Goal: Task Accomplishment & Management: Manage account settings

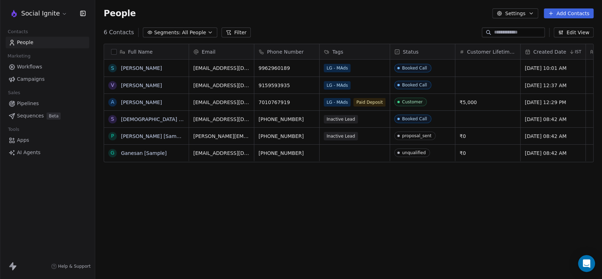
scroll to position [239, 501]
click at [358, 69] on div "LG - MAds" at bounding box center [348, 68] width 48 height 8
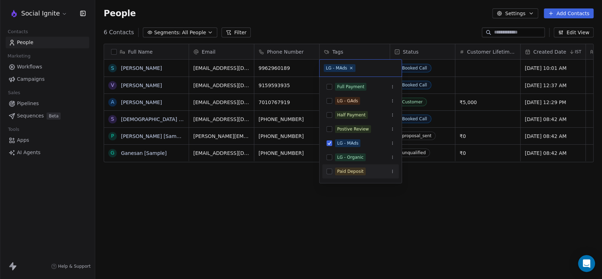
click at [360, 222] on html "Social Ignite Contacts People Marketing Workflows Campaigns Sales Pipelines Seq…" at bounding box center [301, 139] width 602 height 279
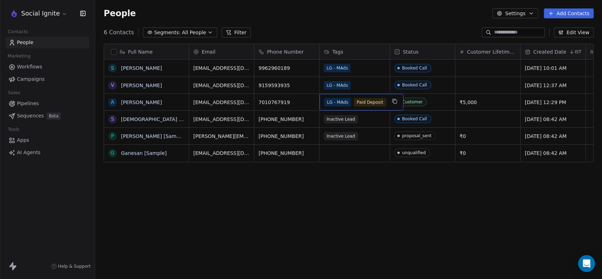
click at [386, 106] on div "LG - MAds Paid Deposit" at bounding box center [361, 102] width 84 height 17
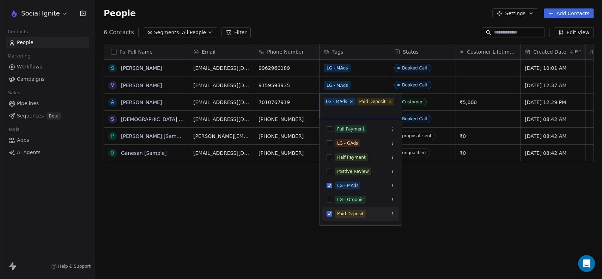
click at [262, 200] on html "Social Ignite Contacts People Marketing Workflows Campaigns Sales Pipelines Seq…" at bounding box center [301, 139] width 602 height 279
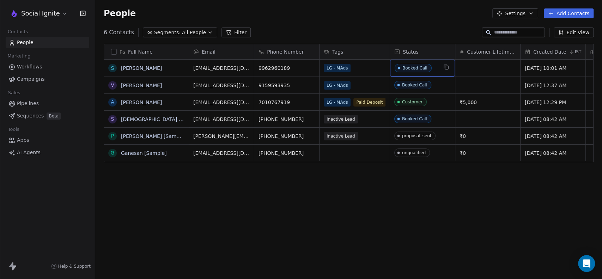
click at [436, 66] on span "Booked Call" at bounding box center [415, 68] width 43 height 9
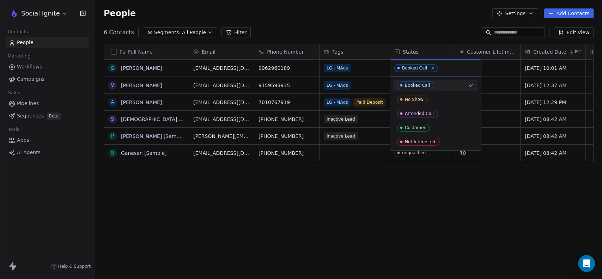
click at [436, 66] on div "Booked Call" at bounding box center [435, 68] width 91 height 17
click at [395, 205] on html "Social Ignite Contacts People Marketing Workflows Campaigns Sales Pipelines Seq…" at bounding box center [301, 139] width 602 height 279
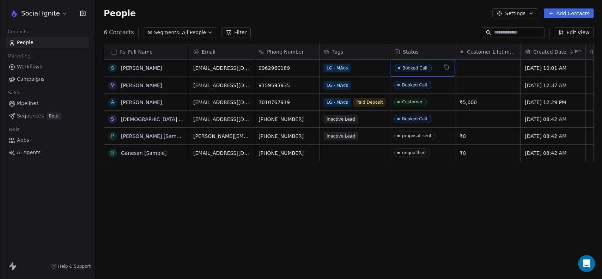
click at [380, 202] on html "Social Ignite Contacts People Marketing Workflows Campaigns Sales Pipelines Seq…" at bounding box center [301, 139] width 602 height 279
click at [134, 101] on link "Ashok Raj" at bounding box center [141, 102] width 41 height 6
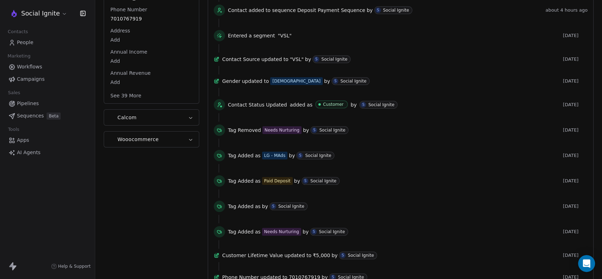
scroll to position [45, 0]
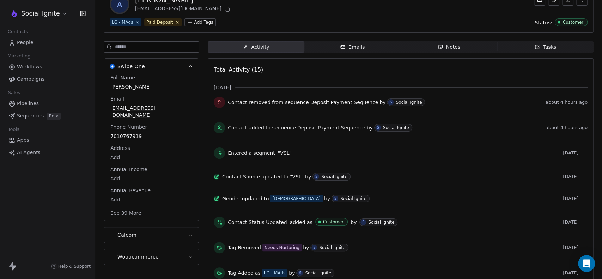
click at [341, 47] on icon "button" at bounding box center [342, 46] width 4 height 1
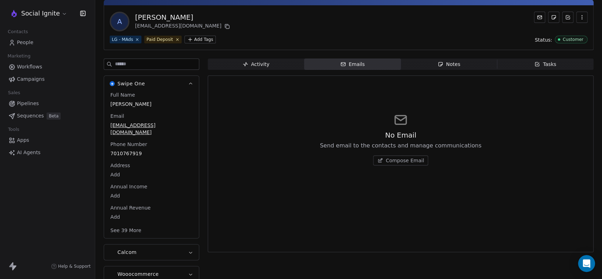
click at [442, 61] on div "Notes" at bounding box center [448, 64] width 23 height 7
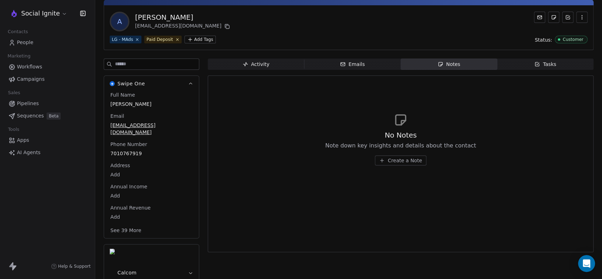
click at [404, 163] on span "Create a Note" at bounding box center [404, 160] width 34 height 7
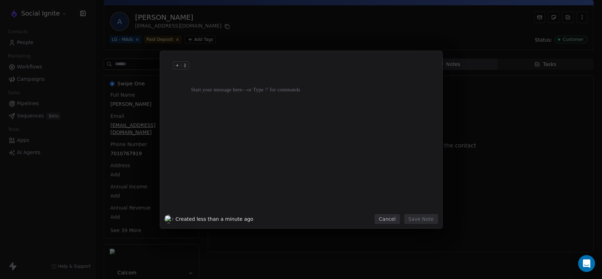
click at [275, 116] on div at bounding box center [311, 136] width 241 height 150
click at [246, 65] on div at bounding box center [311, 72] width 241 height 17
click at [229, 115] on div at bounding box center [311, 136] width 241 height 150
click at [387, 216] on button "Cancel" at bounding box center [386, 219] width 25 height 10
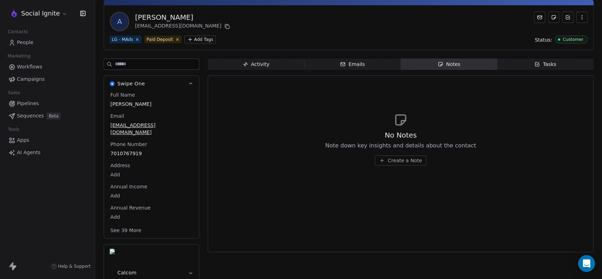
click at [536, 65] on div "Tasks" at bounding box center [545, 64] width 22 height 7
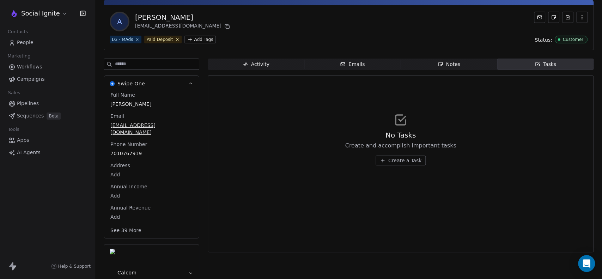
click at [389, 162] on span "Create a Task" at bounding box center [404, 160] width 33 height 7
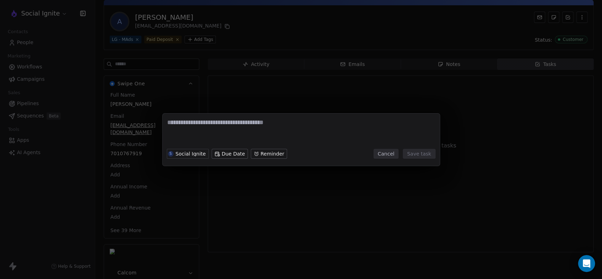
click at [383, 155] on button "Cancel" at bounding box center [385, 154] width 25 height 10
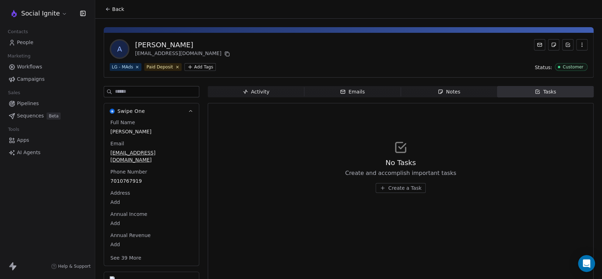
click at [114, 14] on button "Back" at bounding box center [114, 9] width 27 height 13
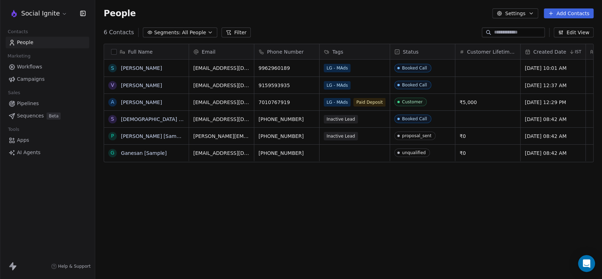
scroll to position [239, 501]
click at [26, 115] on span "Sequences" at bounding box center [30, 115] width 27 height 7
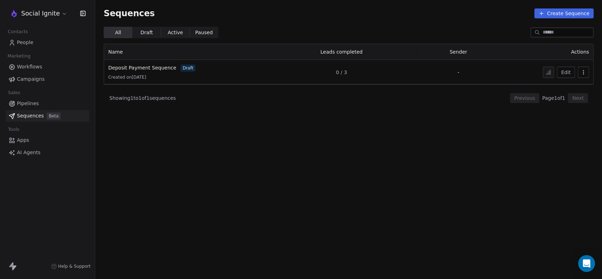
click at [562, 72] on button "Edit" at bounding box center [566, 72] width 18 height 11
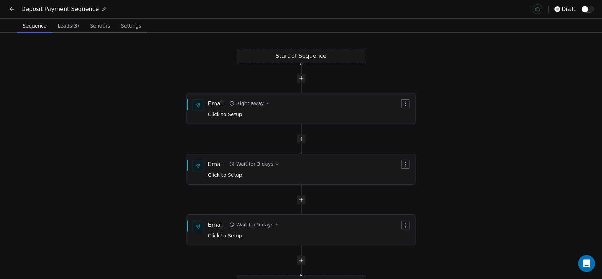
click at [254, 106] on div "Right away" at bounding box center [249, 103] width 27 height 7
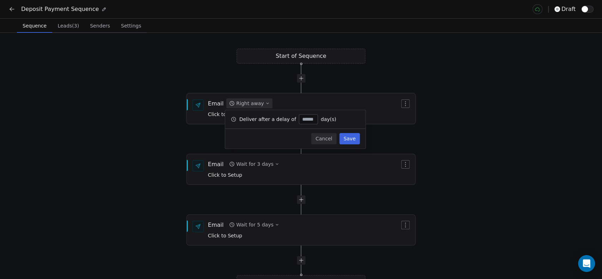
click at [256, 106] on div "Right away" at bounding box center [249, 103] width 27 height 7
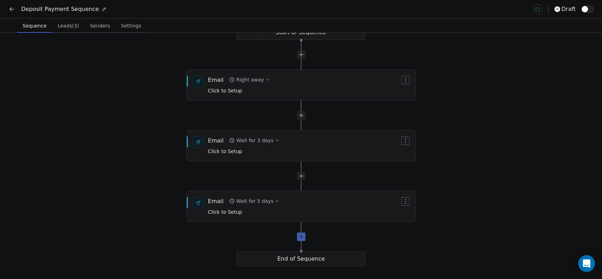
click at [299, 240] on div at bounding box center [301, 236] width 8 height 8
click at [255, 197] on div "Wait for 1 day" at bounding box center [253, 200] width 35 height 7
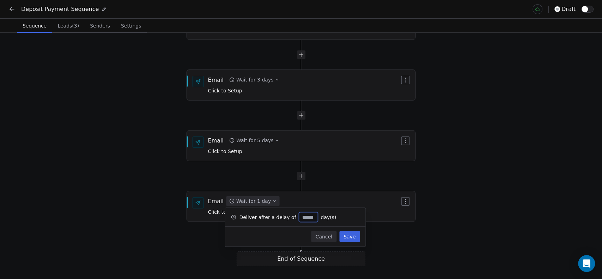
click at [328, 241] on button "Cancel" at bounding box center [323, 236] width 25 height 11
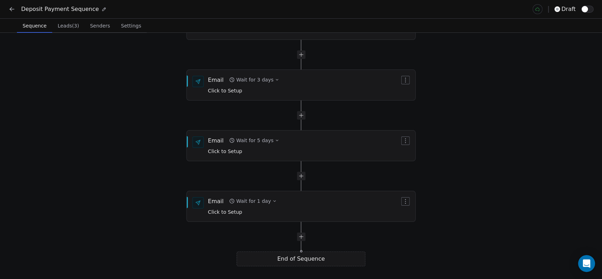
click at [14, 8] on icon at bounding box center [11, 9] width 7 height 7
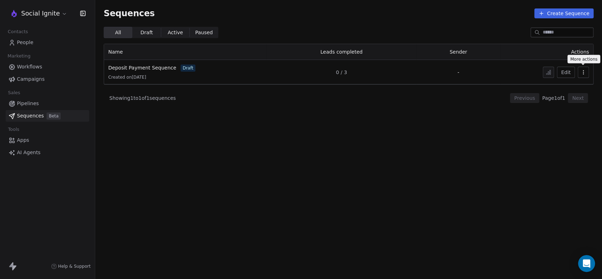
click at [582, 72] on icon "button" at bounding box center [583, 72] width 6 height 6
click at [480, 129] on html "Social Ignite Contacts People Marketing Workflows Campaigns Sales Pipelines Seq…" at bounding box center [301, 139] width 602 height 279
click at [30, 70] on span "Workflows" at bounding box center [29, 66] width 25 height 7
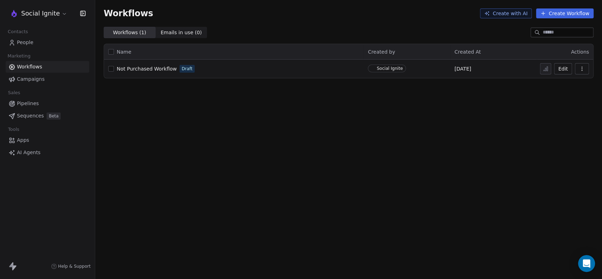
click at [35, 79] on span "Campaigns" at bounding box center [30, 78] width 27 height 7
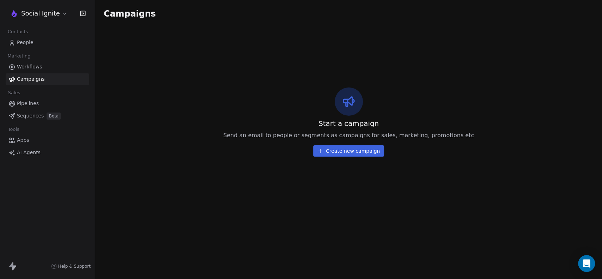
click at [35, 102] on span "Pipelines" at bounding box center [28, 103] width 22 height 7
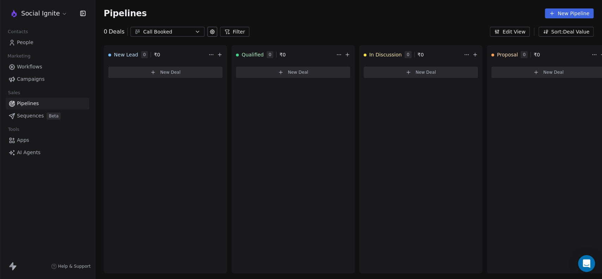
click at [45, 65] on link "Workflows" at bounding box center [48, 67] width 84 height 12
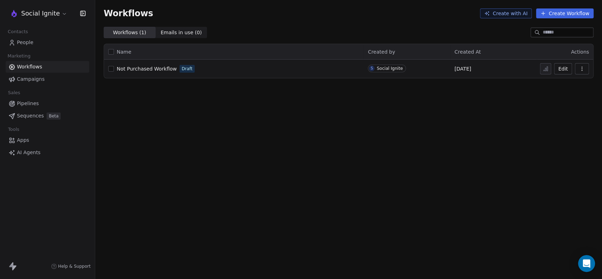
click at [564, 68] on button "Edit" at bounding box center [563, 68] width 18 height 11
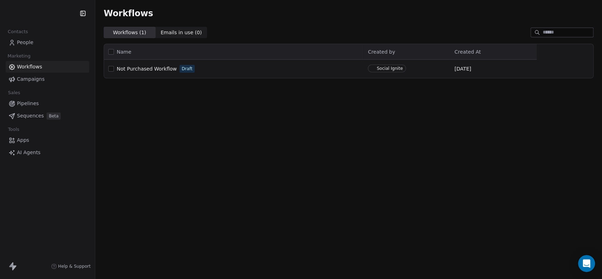
click at [24, 42] on span "People" at bounding box center [25, 42] width 17 height 7
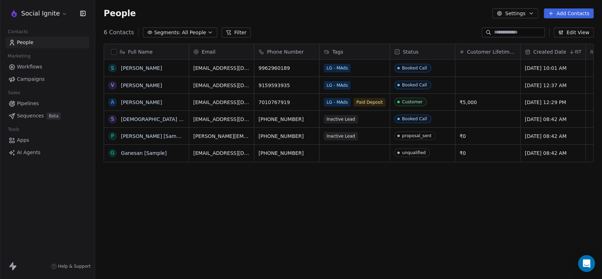
scroll to position [239, 501]
click at [200, 31] on span "All People" at bounding box center [194, 32] width 24 height 7
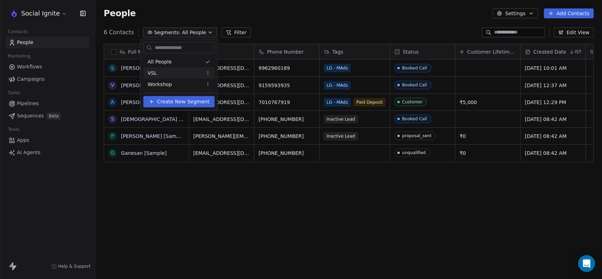
click at [166, 73] on div "VSL" at bounding box center [178, 72] width 71 height 11
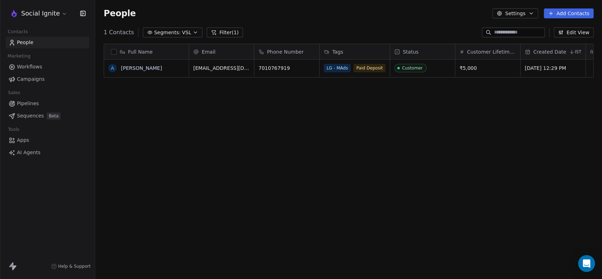
click at [192, 34] on icon "button" at bounding box center [195, 33] width 6 height 6
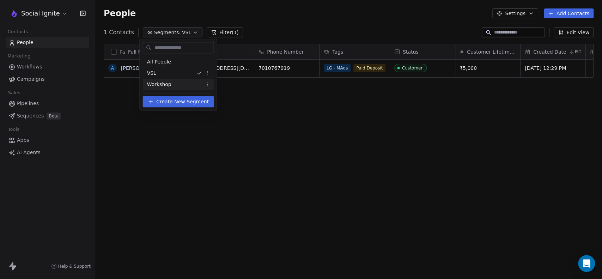
click at [165, 84] on span "Workshop" at bounding box center [159, 84] width 24 height 7
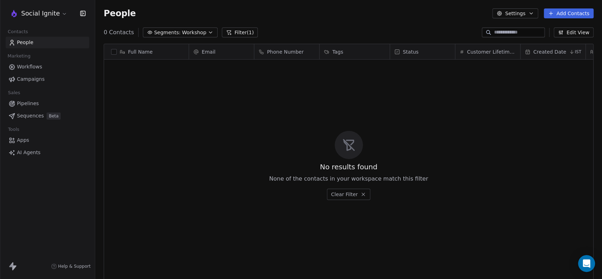
click at [208, 33] on icon "button" at bounding box center [211, 33] width 6 height 6
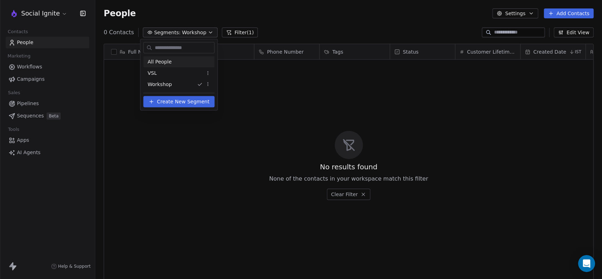
click at [182, 62] on div "All People" at bounding box center [178, 61] width 71 height 11
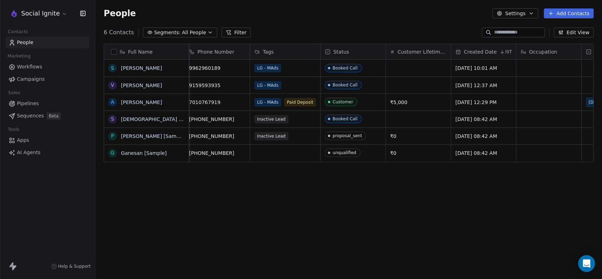
scroll to position [0, 0]
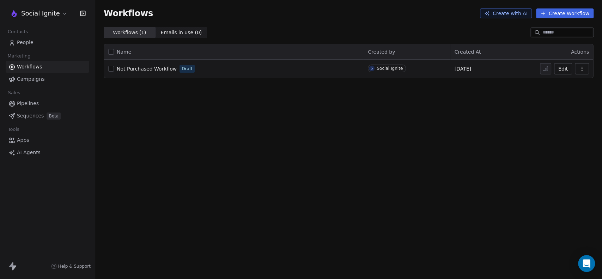
click at [26, 66] on span "Workflows" at bounding box center [29, 66] width 25 height 7
click at [34, 101] on span "Pipelines" at bounding box center [28, 103] width 22 height 7
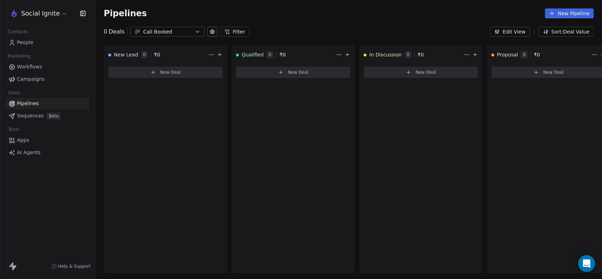
click at [23, 82] on span "Campaigns" at bounding box center [30, 78] width 27 height 7
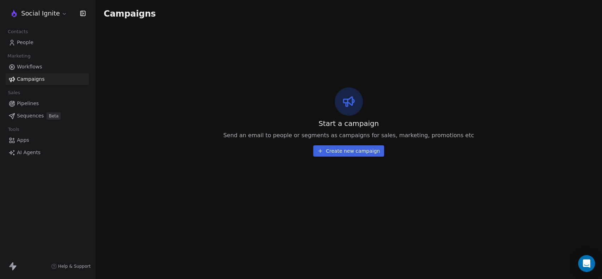
click at [22, 39] on span "People" at bounding box center [25, 42] width 17 height 7
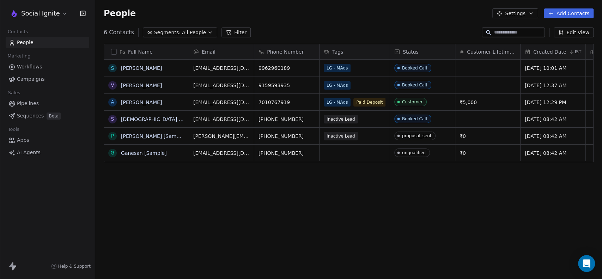
scroll to position [239, 501]
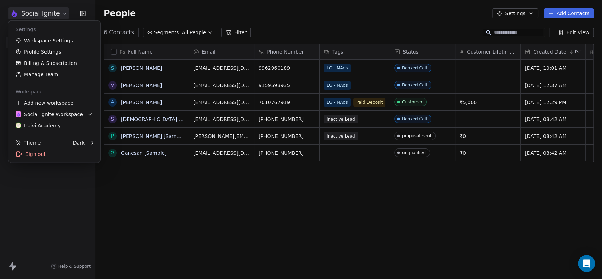
click at [54, 13] on html "Social Ignite Contacts People Marketing Workflows Campaigns Sales Pipelines Seq…" at bounding box center [301, 139] width 602 height 279
click at [50, 73] on link "Manage Team" at bounding box center [54, 74] width 86 height 11
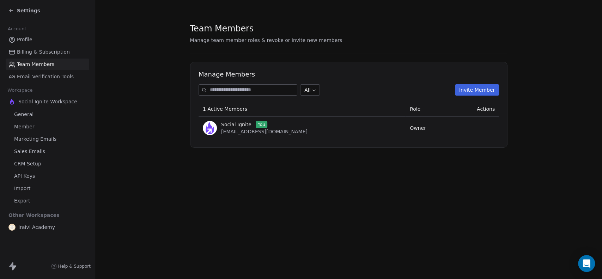
click at [477, 87] on button "Invite Member" at bounding box center [476, 89] width 44 height 11
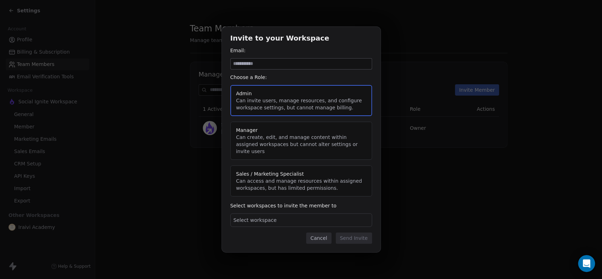
click at [319, 215] on div "Select workspace" at bounding box center [301, 219] width 142 height 13
click at [222, 217] on div "Invite to your Workspace Email: Choose a Role: Admin Can invite users, manage r…" at bounding box center [301, 139] width 602 height 225
click at [320, 232] on button "Cancel" at bounding box center [318, 237] width 25 height 11
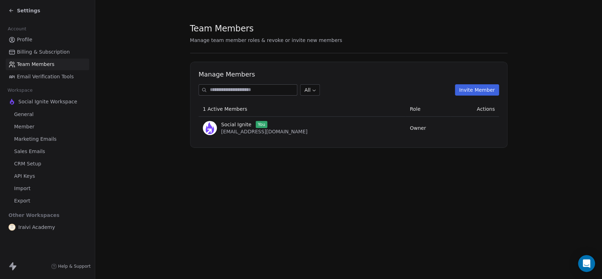
click at [95, 78] on div "Settings Account Profile Billing & Subscription Team Members Email Verification…" at bounding box center [47, 139] width 95 height 279
click at [35, 150] on span "Sales Emails" at bounding box center [29, 151] width 31 height 7
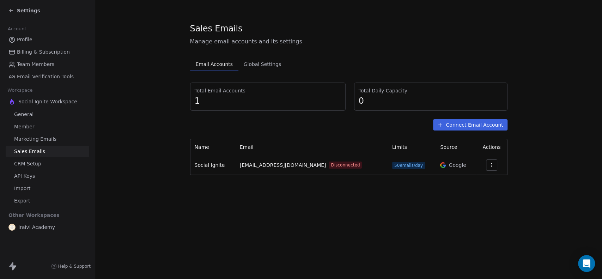
click at [19, 10] on span "Settings" at bounding box center [28, 10] width 23 height 7
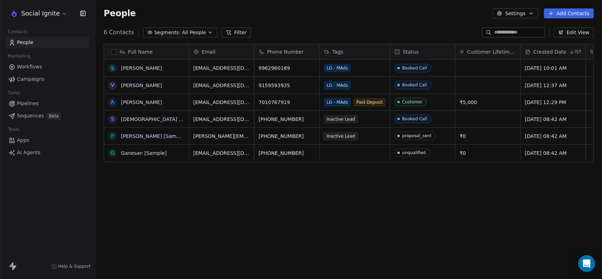
scroll to position [239, 501]
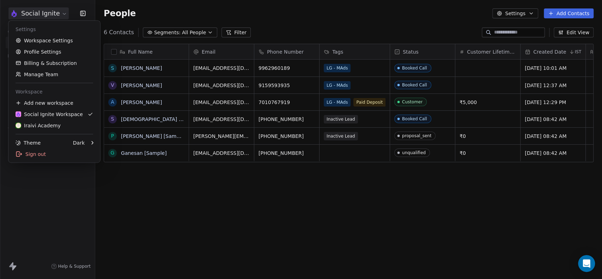
click at [26, 9] on html "Social Ignite Contacts People Marketing Workflows Campaigns Sales Pipelines Seq…" at bounding box center [301, 139] width 602 height 279
click at [342, 15] on html "Social Ignite Contacts People Marketing Workflows Campaigns Sales Pipelines Seq…" at bounding box center [301, 139] width 602 height 279
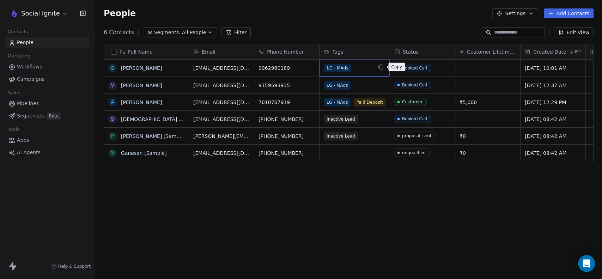
click at [382, 67] on icon "grid" at bounding box center [381, 67] width 6 height 6
click at [357, 226] on html "Social Ignite Contacts People Marketing Workflows Campaigns Sales Pipelines Seq…" at bounding box center [301, 139] width 602 height 279
click at [367, 208] on div "Full Name S Srinivasan p V Vijay A Ashok Raj S Swami [Sample] P Pavithra [Sampl…" at bounding box center [348, 160] width 507 height 245
click at [134, 99] on link "Ashok Raj" at bounding box center [141, 102] width 41 height 6
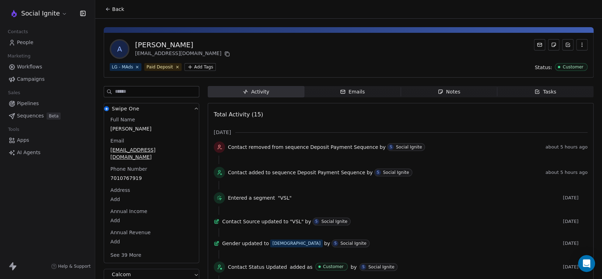
click at [23, 42] on span "People" at bounding box center [25, 42] width 17 height 7
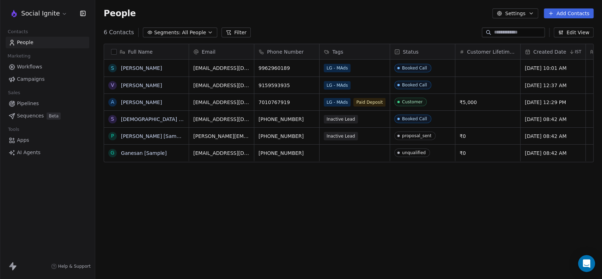
click at [572, 33] on button "Edit View" at bounding box center [573, 32] width 40 height 10
click at [394, 214] on div "Full Name S Srinivasan p V Vijay A Ashok Raj S Swami [Sample] P Pavithra [Sampl…" at bounding box center [348, 160] width 507 height 245
click at [532, 17] on button "Settings" at bounding box center [514, 13] width 45 height 10
click at [414, 19] on html "Social Ignite Contacts People Marketing Workflows Campaigns Sales Pipelines Seq…" at bounding box center [301, 139] width 602 height 279
click at [207, 33] on icon "button" at bounding box center [210, 33] width 6 height 6
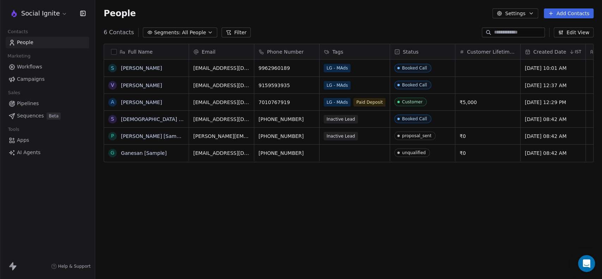
click at [259, 25] on html "Social Ignite Contacts People Marketing Workflows Campaigns Sales Pipelines Seq…" at bounding box center [301, 139] width 602 height 279
click at [22, 140] on span "Apps" at bounding box center [23, 139] width 12 height 7
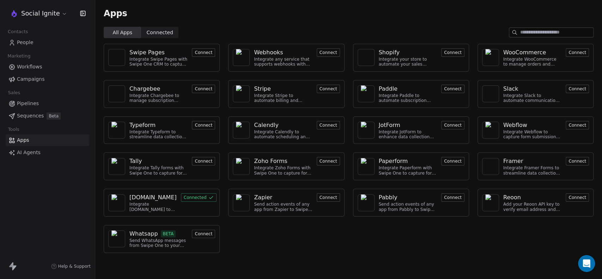
click at [28, 41] on span "People" at bounding box center [25, 42] width 17 height 7
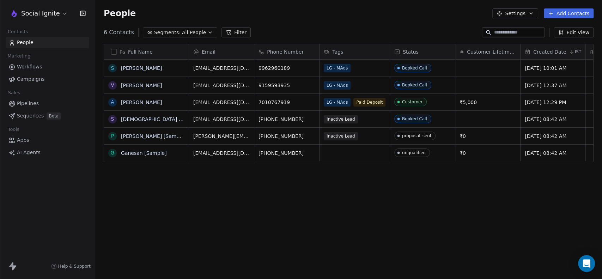
scroll to position [239, 501]
click at [23, 141] on span "Apps" at bounding box center [23, 139] width 12 height 7
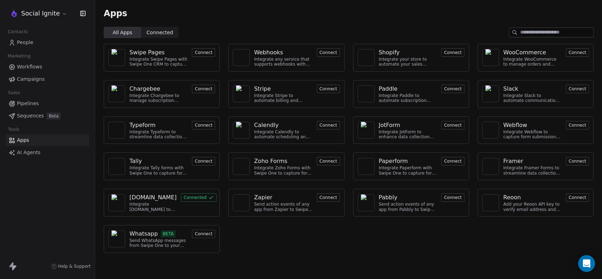
click at [139, 231] on div "Whatsapp" at bounding box center [143, 233] width 29 height 8
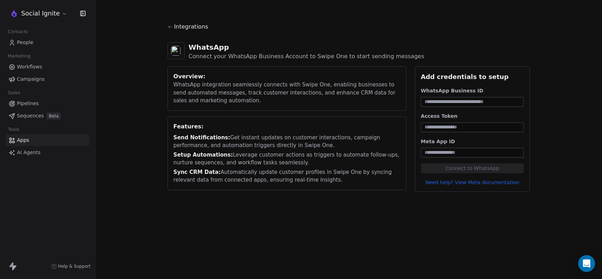
click at [437, 102] on input at bounding box center [472, 101] width 100 height 7
click at [432, 130] on input at bounding box center [472, 127] width 100 height 7
click at [437, 153] on input at bounding box center [472, 152] width 100 height 7
click at [401, 221] on div "Integrations WhatsApp Connect your WhatsApp Business Account to Swipe One to st…" at bounding box center [348, 139] width 507 height 279
click at [446, 154] on input at bounding box center [472, 152] width 100 height 7
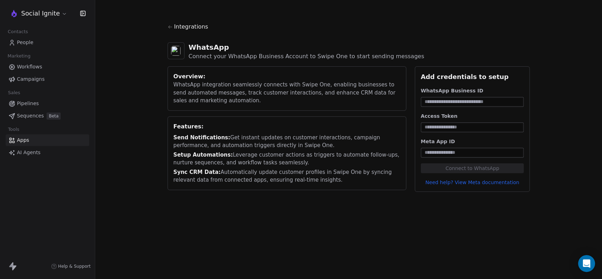
drag, startPoint x: 439, startPoint y: 127, endPoint x: 437, endPoint y: 101, distance: 25.8
click at [437, 101] on div "WhatsApp Business ID Access Token Meta App ID Connect to WhatsApp Need help? Vi…" at bounding box center [472, 136] width 103 height 99
click at [437, 101] on input at bounding box center [472, 101] width 100 height 7
click at [406, 207] on section "Integrations WhatsApp Connect your WhatsApp Business Account to Swipe One to st…" at bounding box center [349, 107] width 396 height 214
click at [447, 102] on input at bounding box center [472, 101] width 100 height 7
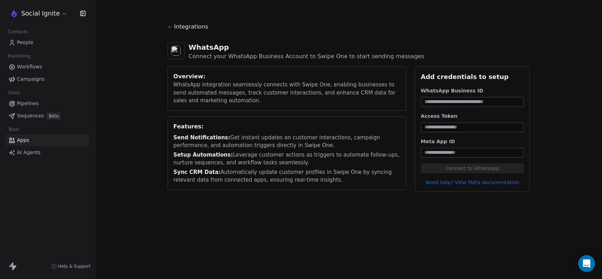
click at [448, 131] on div at bounding box center [472, 127] width 103 height 10
click at [447, 149] on input at bounding box center [472, 152] width 100 height 7
click at [314, 211] on section "Integrations WhatsApp Connect your WhatsApp Business Account to Swipe One to st…" at bounding box center [349, 107] width 396 height 214
click at [136, 35] on div "Integrations WhatsApp Connect your WhatsApp Business Account to Swipe One to st…" at bounding box center [348, 107] width 507 height 214
click at [22, 45] on span "People" at bounding box center [25, 42] width 17 height 7
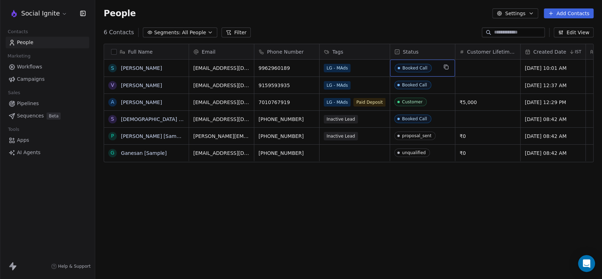
click at [434, 70] on span "Booked Call" at bounding box center [415, 68] width 43 height 9
click at [411, 181] on html "Social Ignite Contacts People Marketing Workflows Campaigns Sales Pipelines Seq…" at bounding box center [301, 139] width 602 height 279
